Goal: Transaction & Acquisition: Purchase product/service

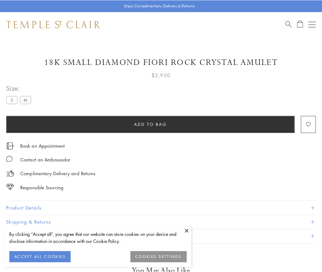
scroll to position [10, 0]
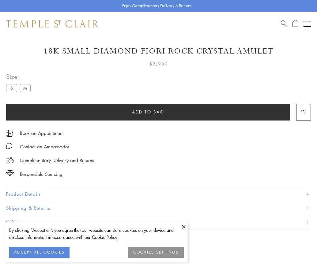
click at [148, 112] on span "Add to bag" at bounding box center [148, 112] width 32 height 7
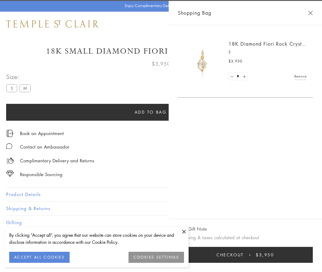
click at [244, 255] on span "Checkout" at bounding box center [229, 255] width 27 height 7
